Goal: Information Seeking & Learning: Compare options

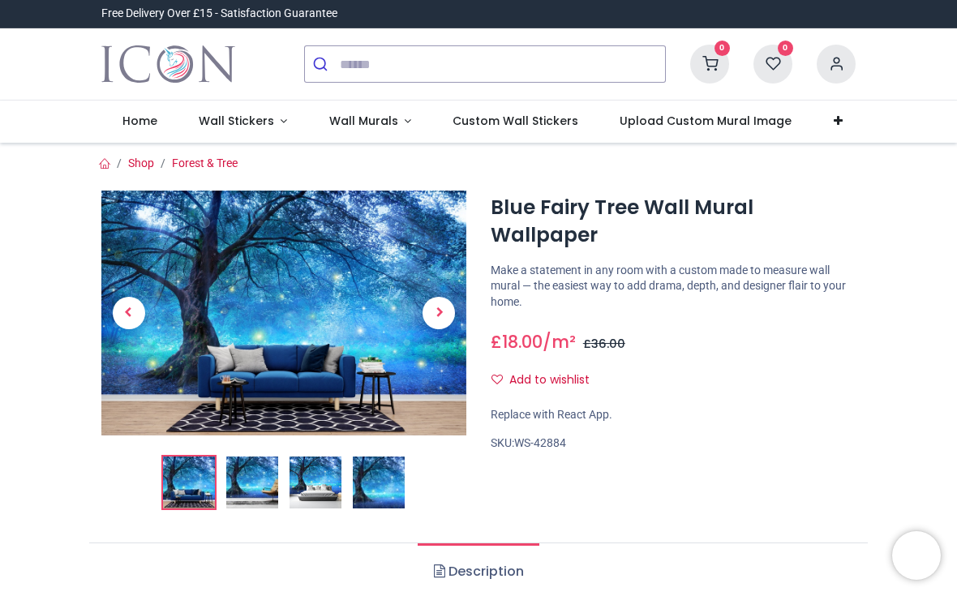
click at [901, 21] on div "Free Delivery Over £15 - Satisfaction Guarantee" at bounding box center [478, 14] width 957 height 28
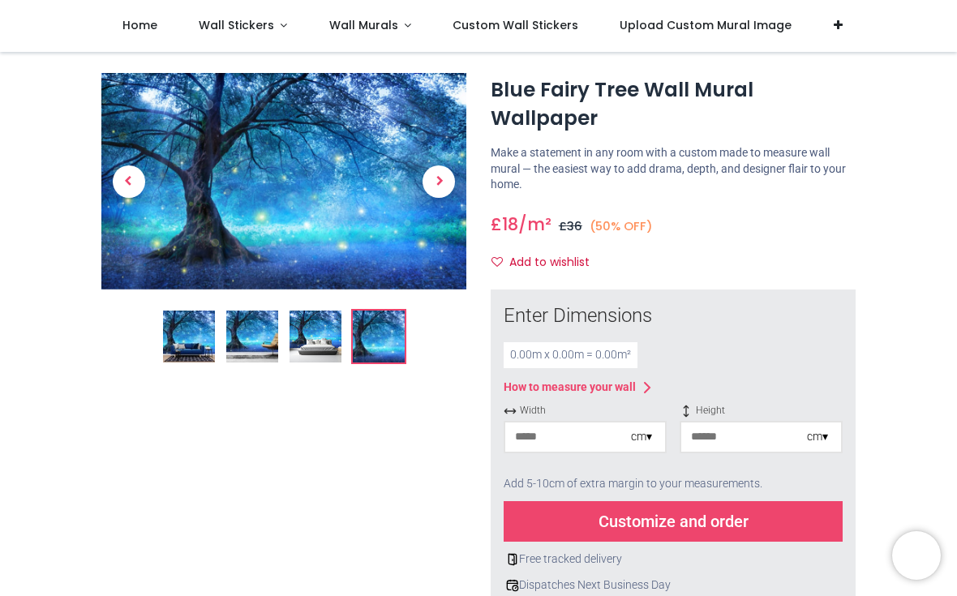
scroll to position [22, 0]
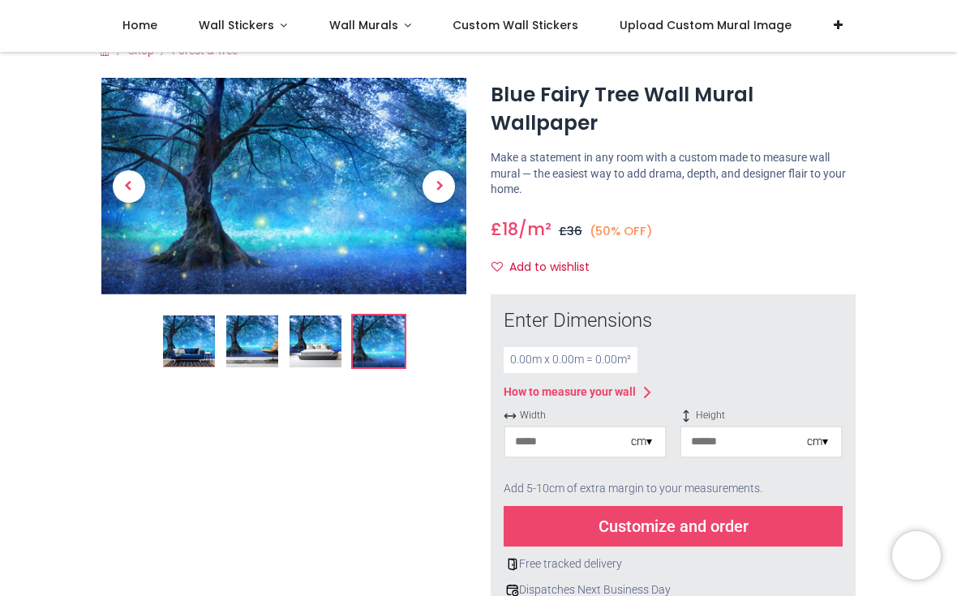
click at [450, 177] on span "Next" at bounding box center [439, 186] width 32 height 32
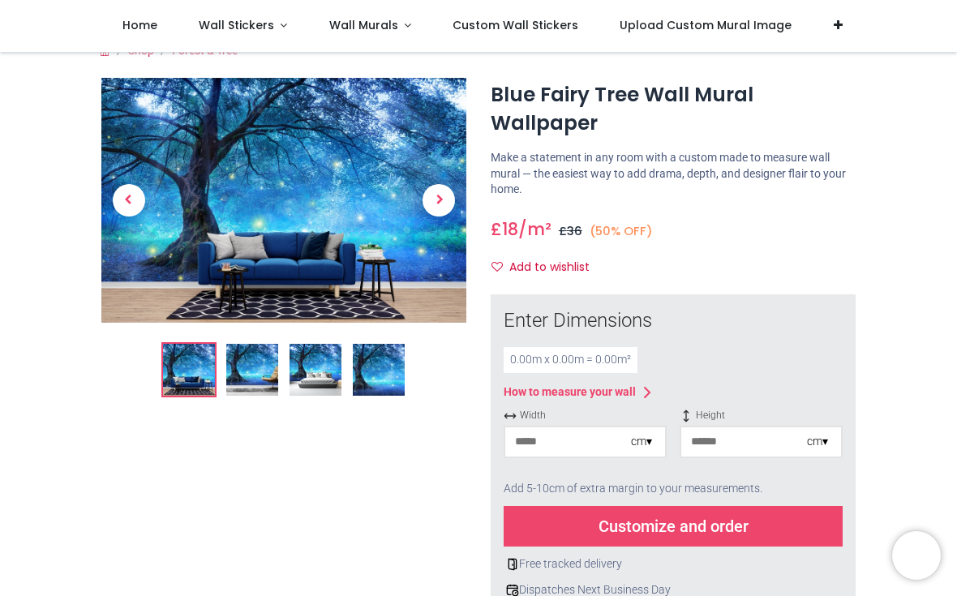
click at [444, 195] on span "Next" at bounding box center [439, 200] width 32 height 32
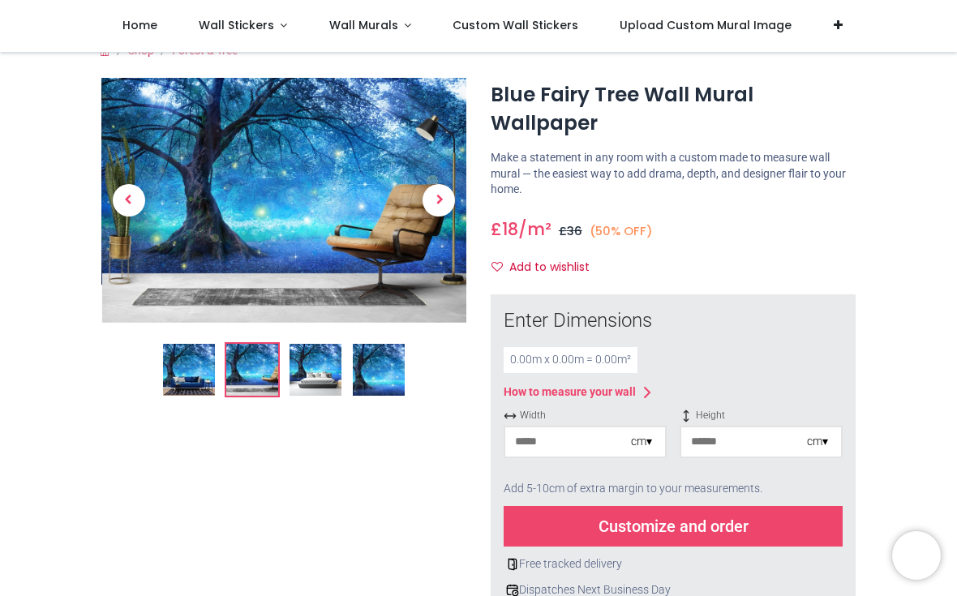
click at [465, 162] on link at bounding box center [439, 200] width 55 height 171
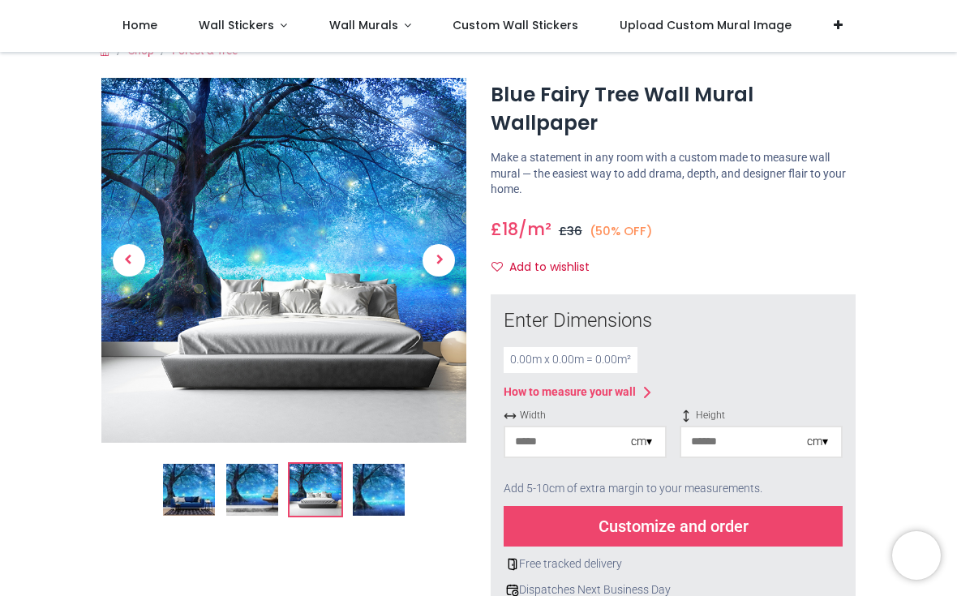
click at [117, 257] on span "Previous" at bounding box center [129, 260] width 32 height 32
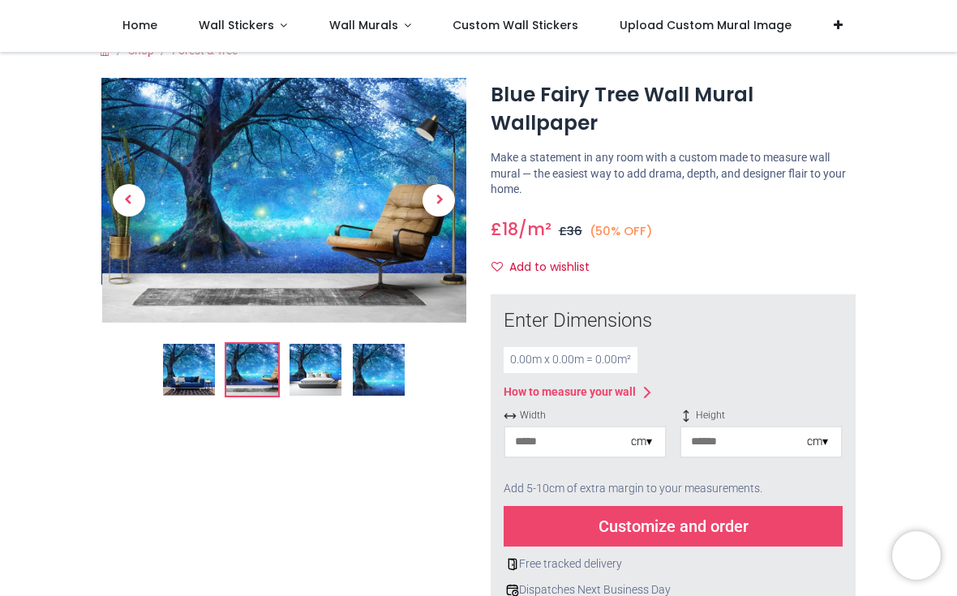
click at [127, 201] on span "Previous" at bounding box center [129, 200] width 32 height 32
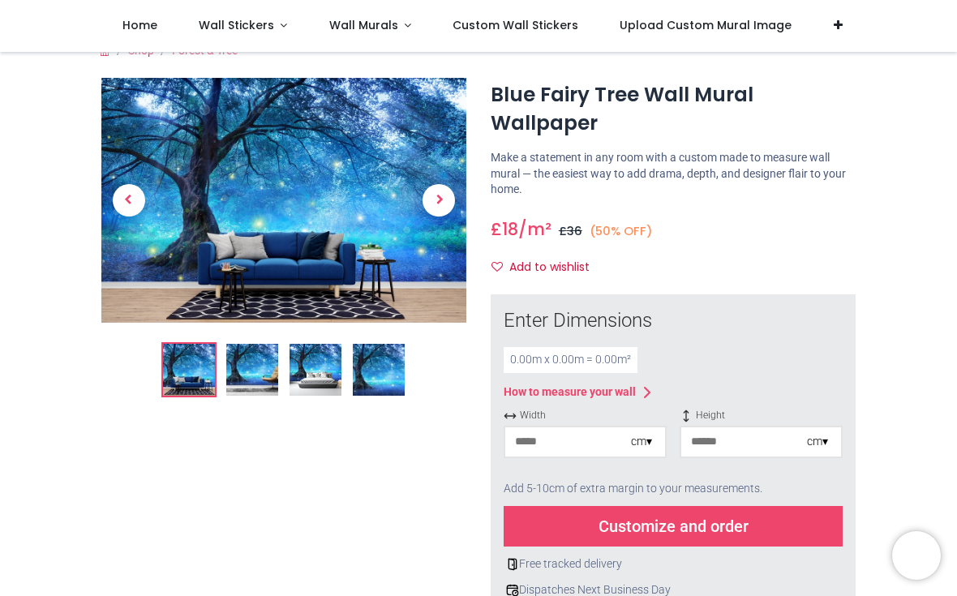
click at [461, 204] on link at bounding box center [439, 200] width 55 height 171
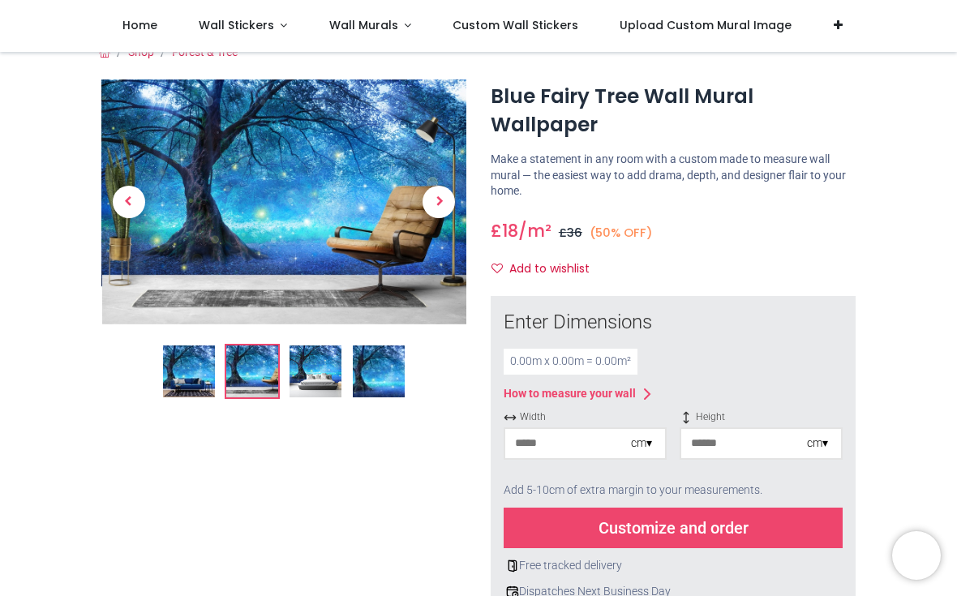
scroll to position [4, 0]
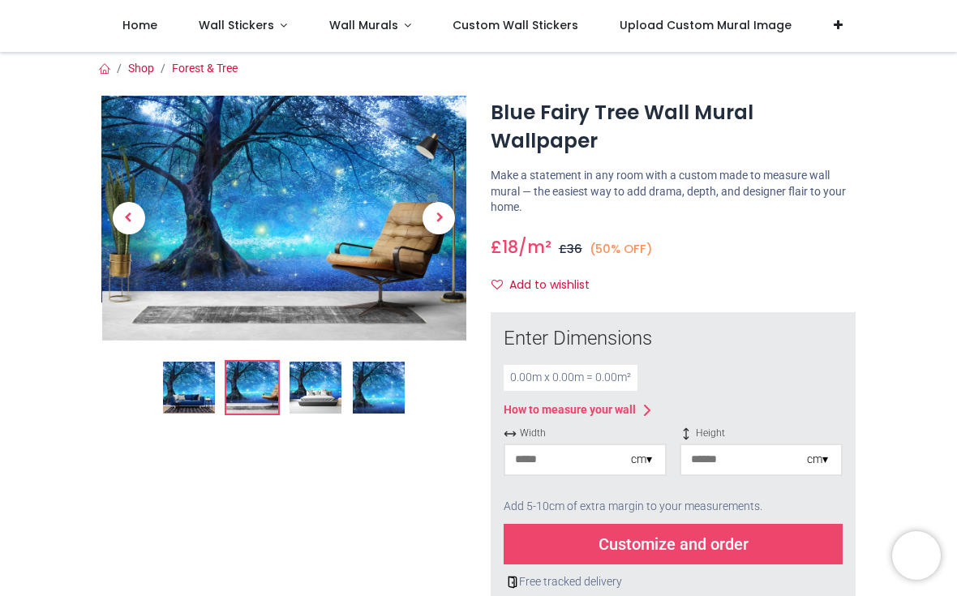
click at [390, 385] on img at bounding box center [379, 388] width 52 height 52
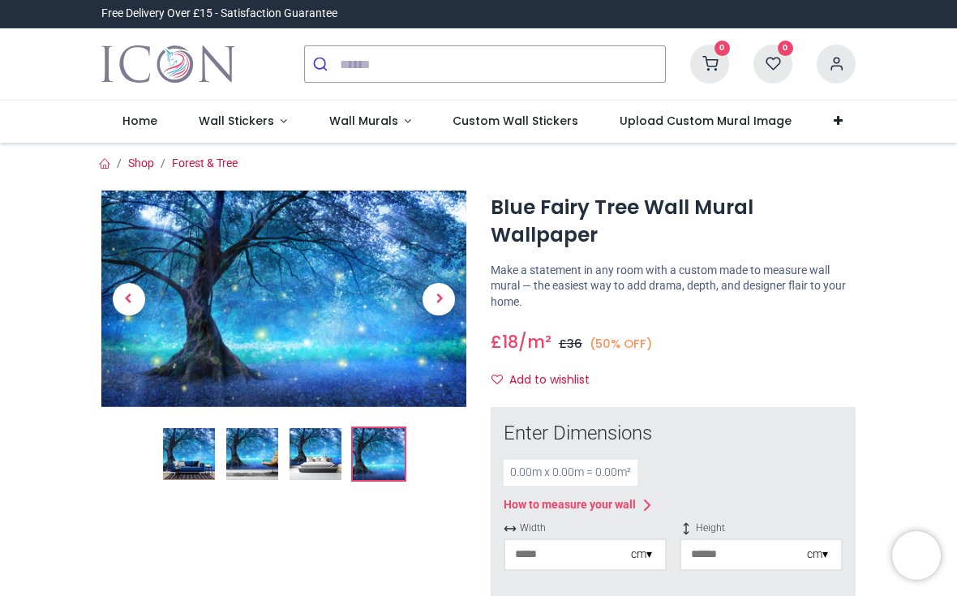
scroll to position [0, 0]
click at [337, 277] on img at bounding box center [283, 299] width 365 height 217
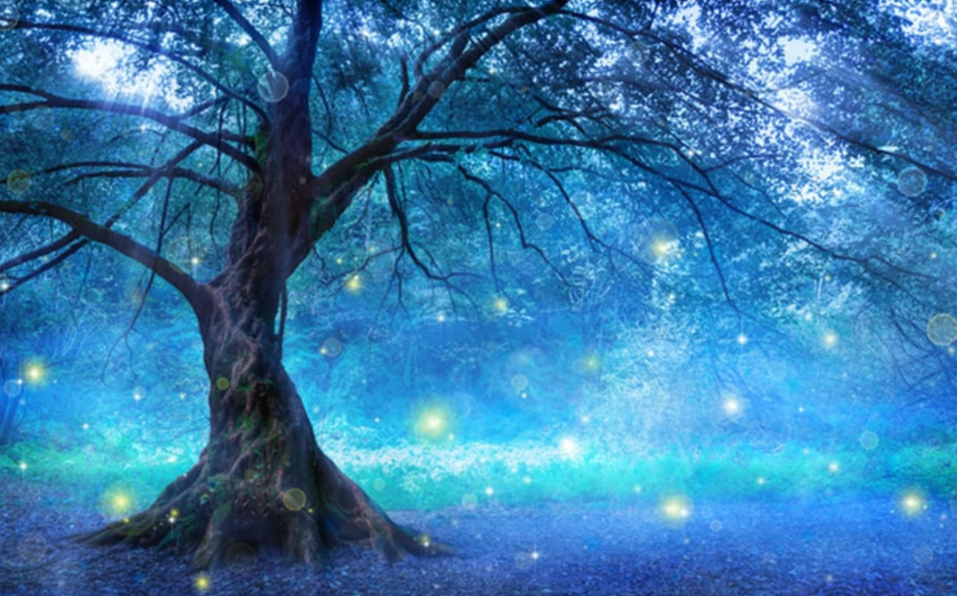
click at [280, 52] on img at bounding box center [479, 261] width 704 height 418
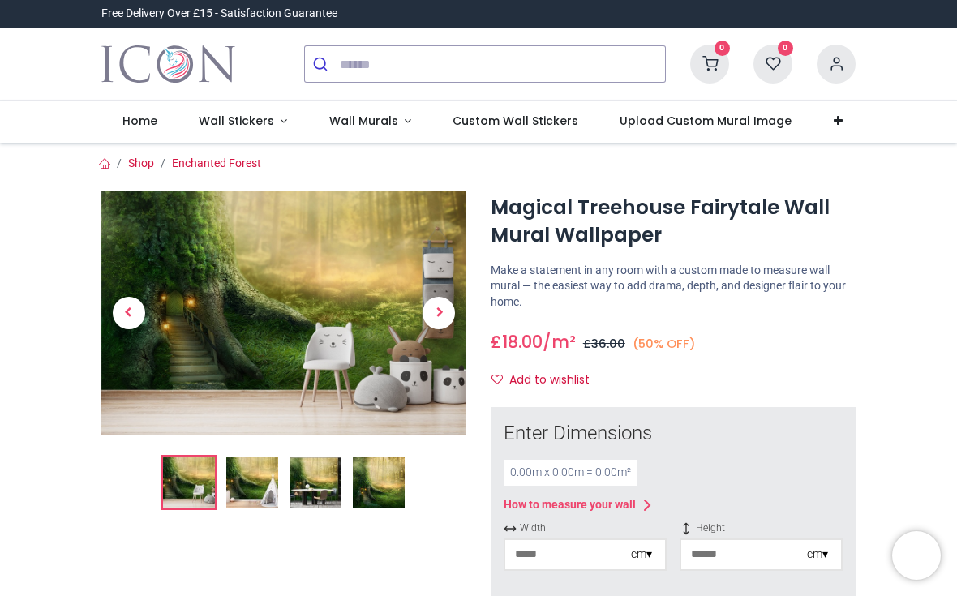
click at [441, 358] on link at bounding box center [439, 312] width 55 height 171
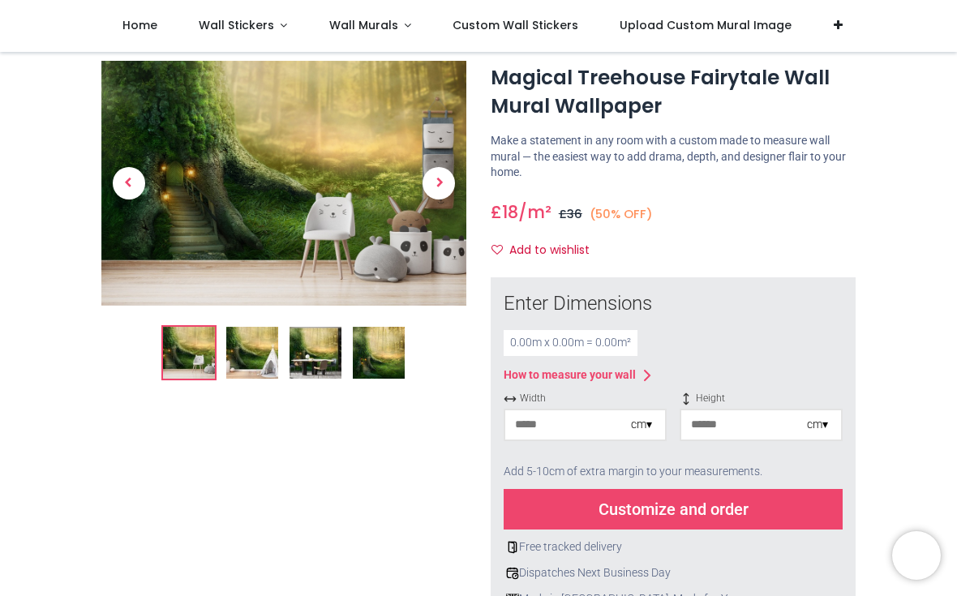
scroll to position [42, 0]
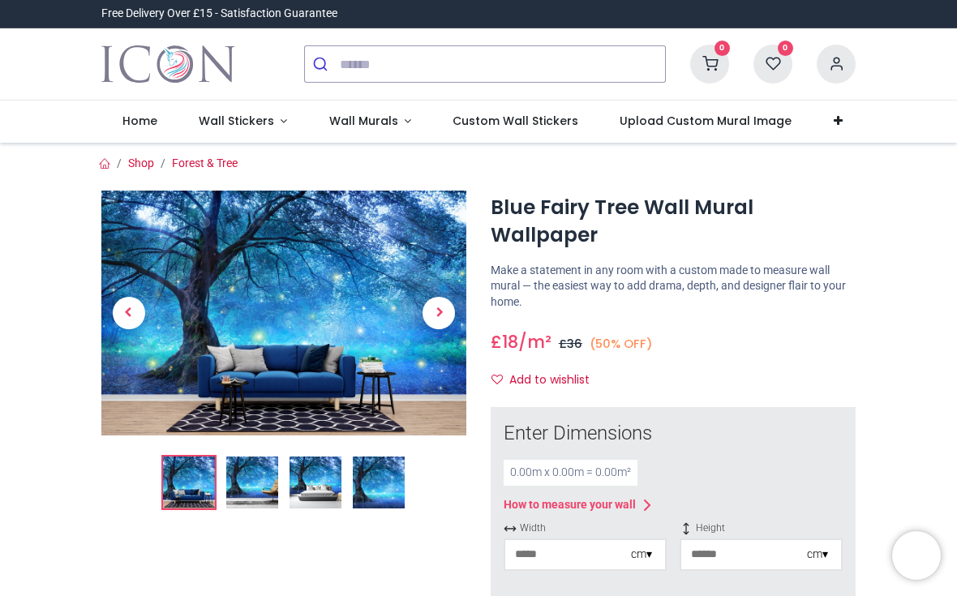
click at [303, 292] on img at bounding box center [283, 313] width 365 height 244
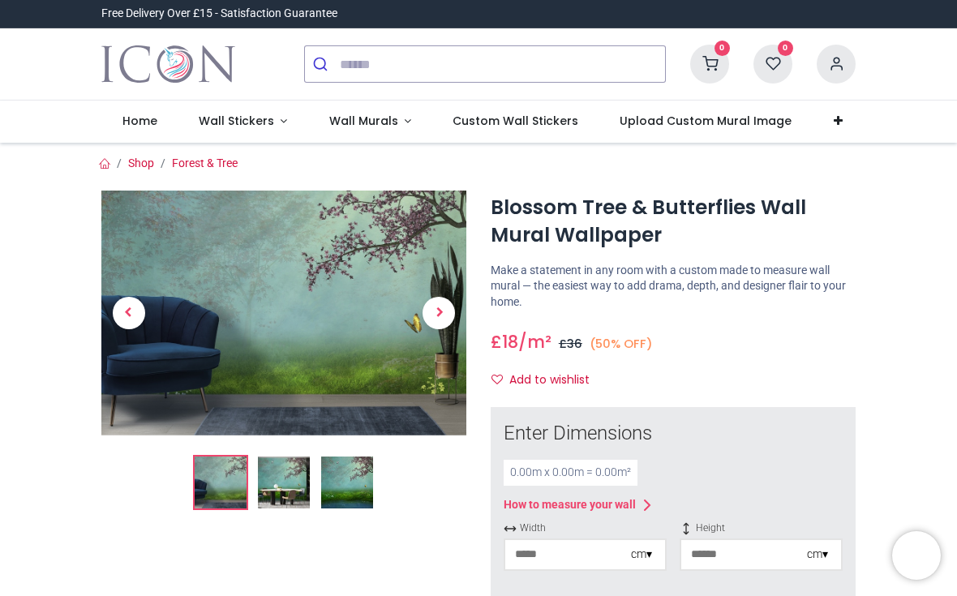
click at [377, 290] on img at bounding box center [283, 313] width 365 height 244
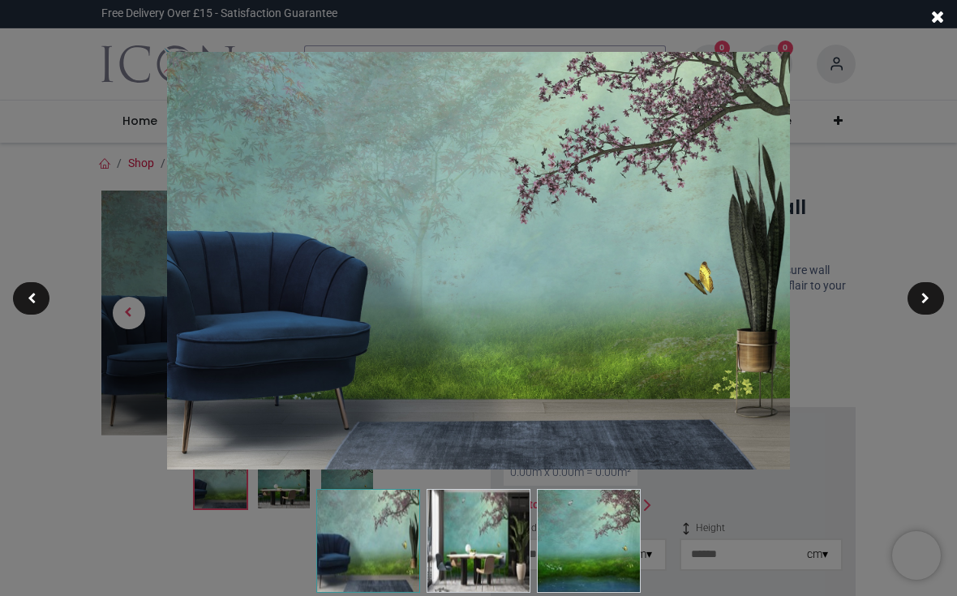
click at [13, 130] on div at bounding box center [478, 298] width 957 height 596
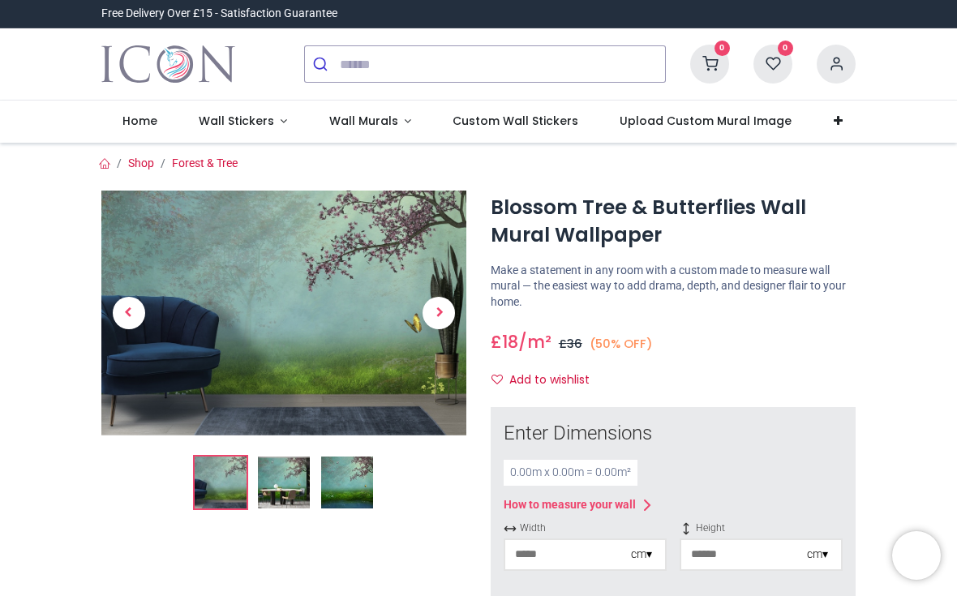
click at [311, 285] on img at bounding box center [283, 313] width 365 height 244
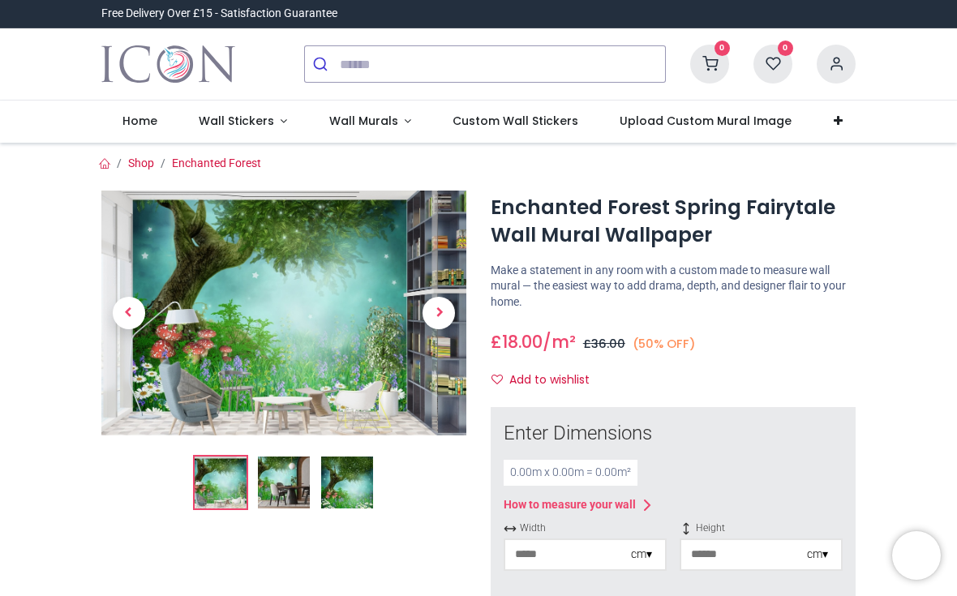
click at [293, 287] on img at bounding box center [283, 313] width 365 height 244
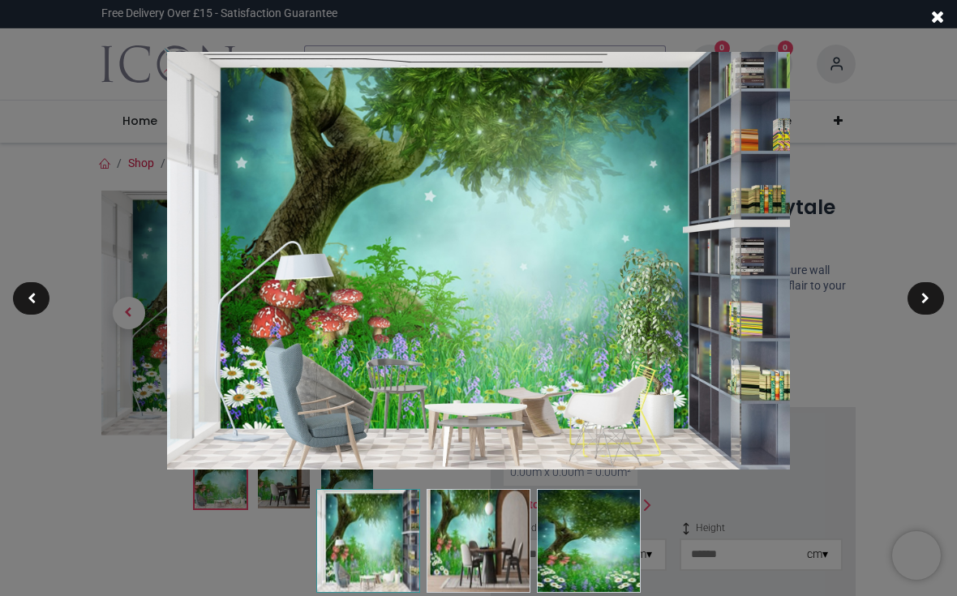
click at [311, 285] on div at bounding box center [478, 298] width 957 height 596
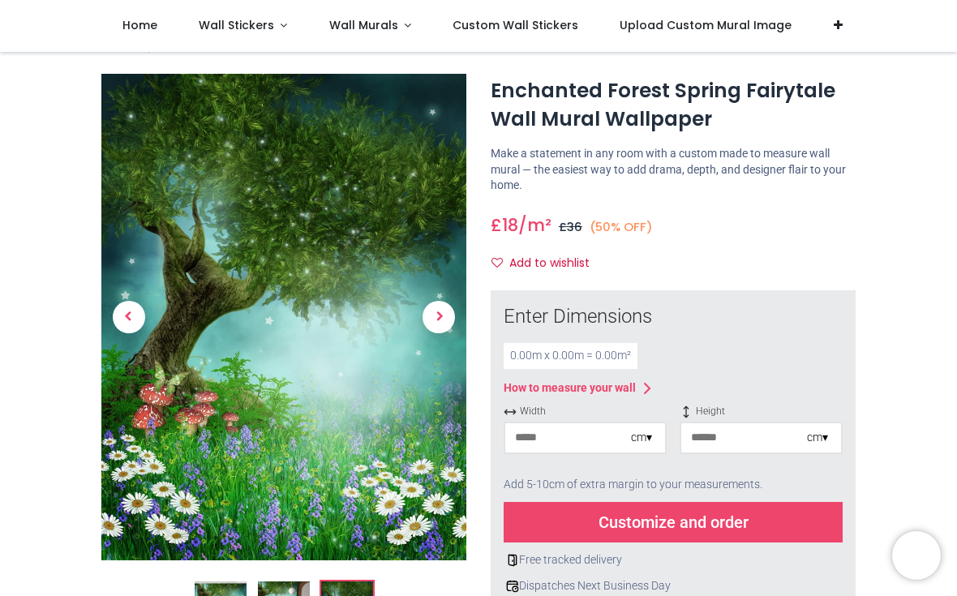
scroll to position [54, 0]
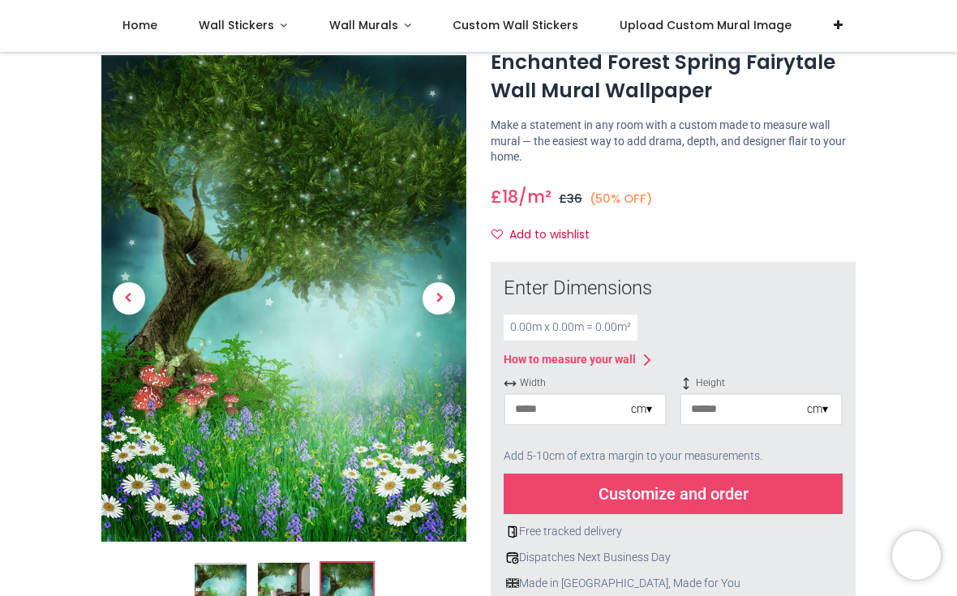
click at [281, 271] on img at bounding box center [283, 299] width 365 height 487
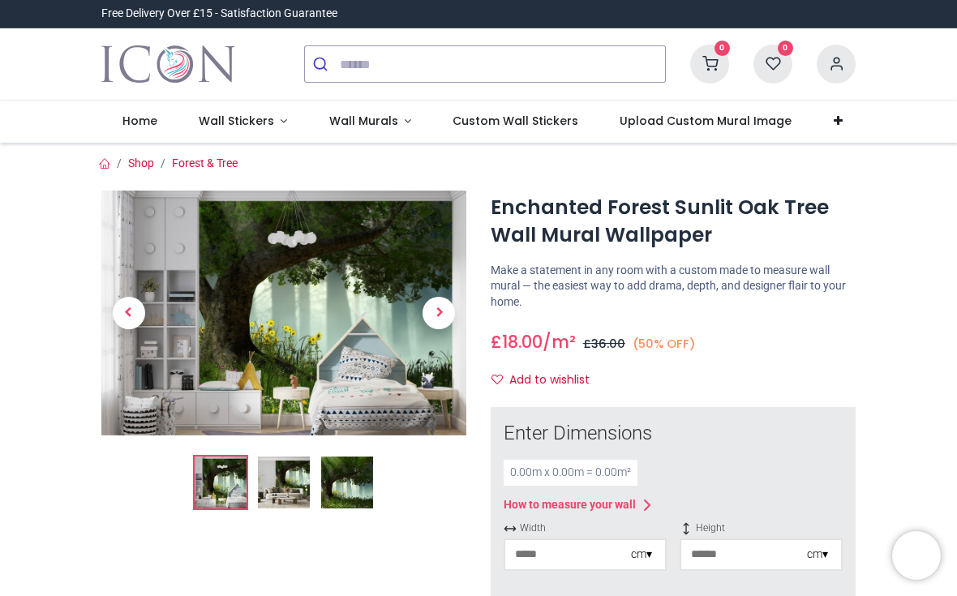
click at [309, 283] on img at bounding box center [283, 313] width 365 height 244
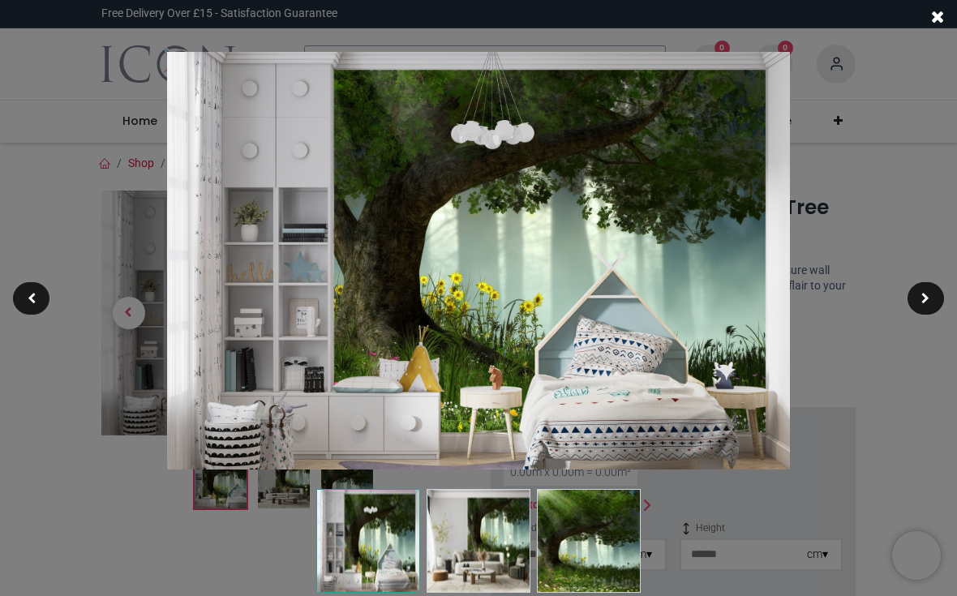
click at [304, 289] on img at bounding box center [479, 261] width 624 height 418
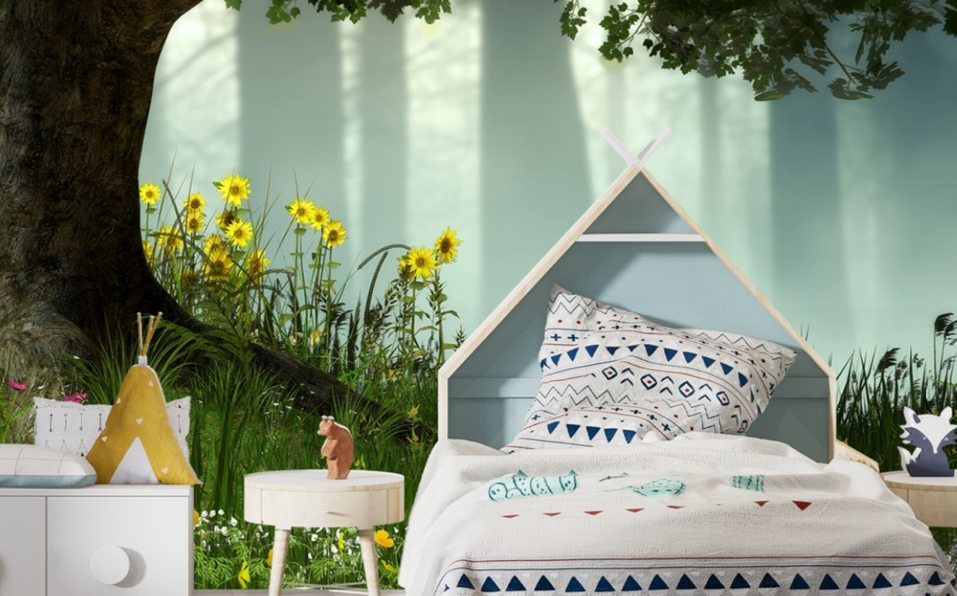
click at [73, 103] on img at bounding box center [478, 260] width 811 height 543
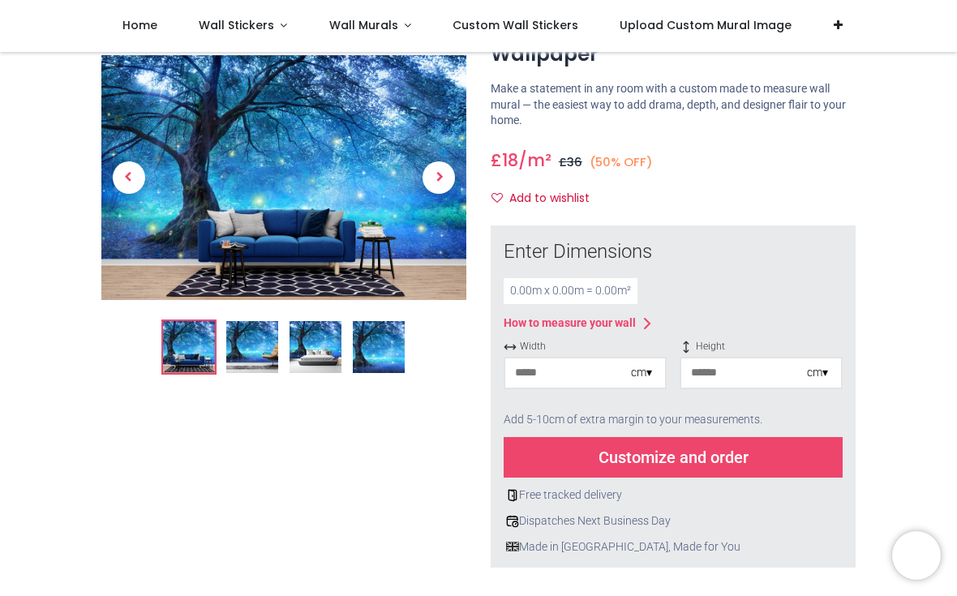
scroll to position [101, 0]
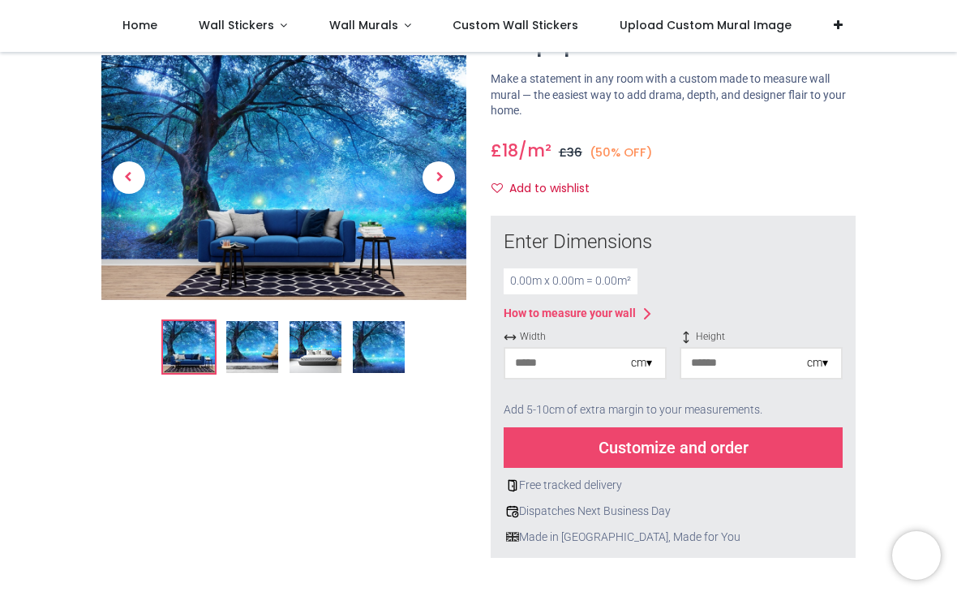
click at [332, 183] on img at bounding box center [283, 178] width 365 height 244
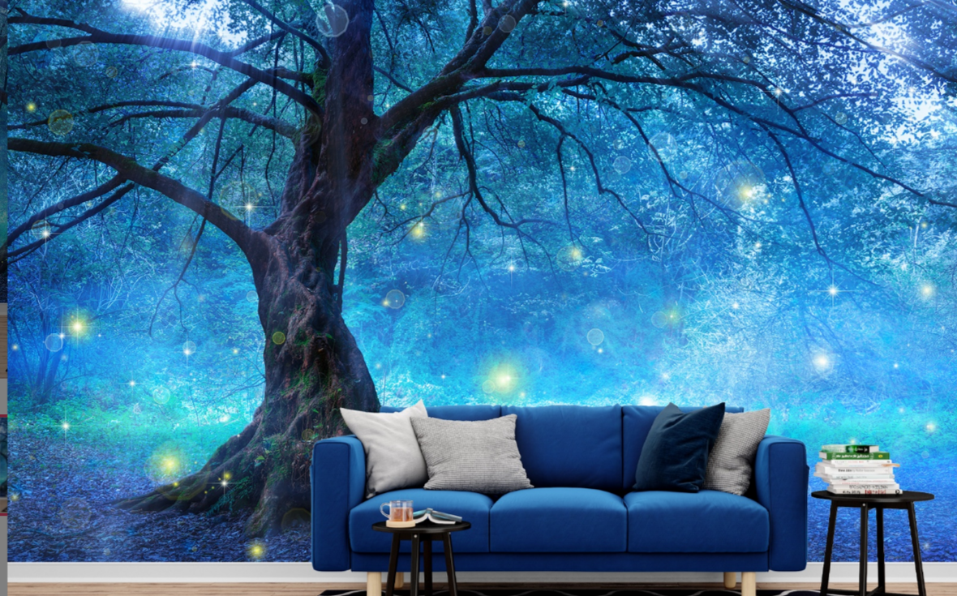
click at [415, 141] on img at bounding box center [479, 261] width 624 height 418
